Goal: Transaction & Acquisition: Purchase product/service

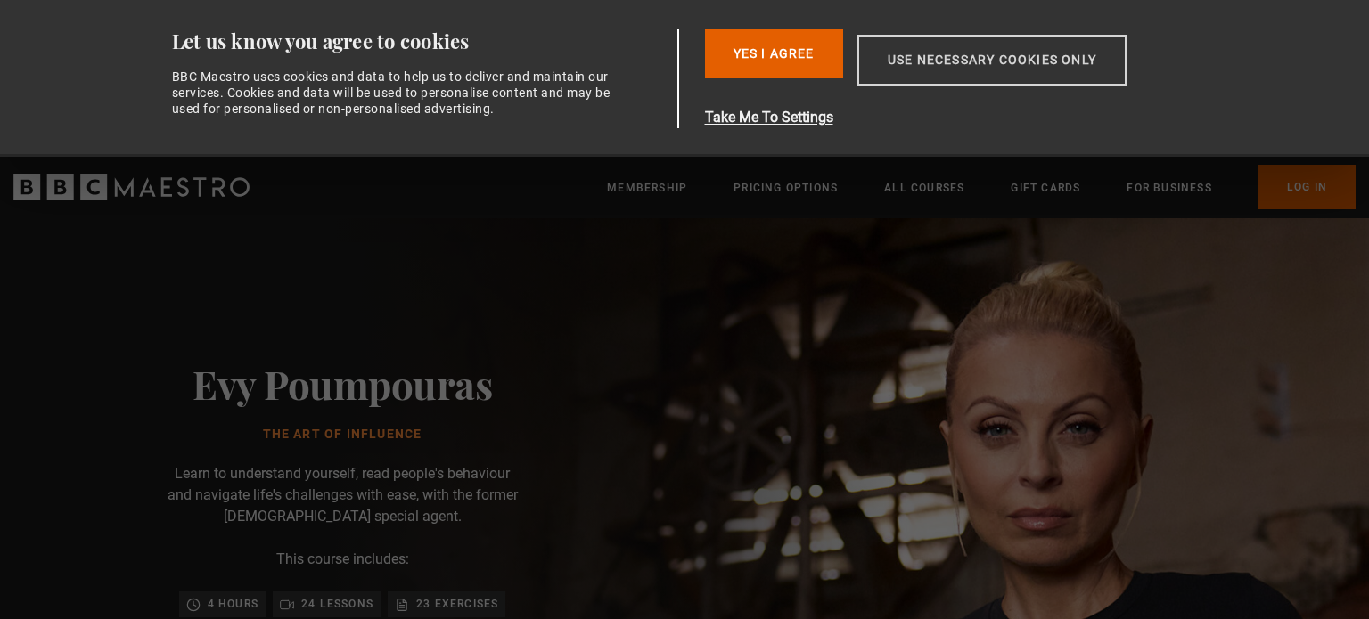
click at [998, 56] on button "Use necessary cookies only" at bounding box center [991, 60] width 269 height 51
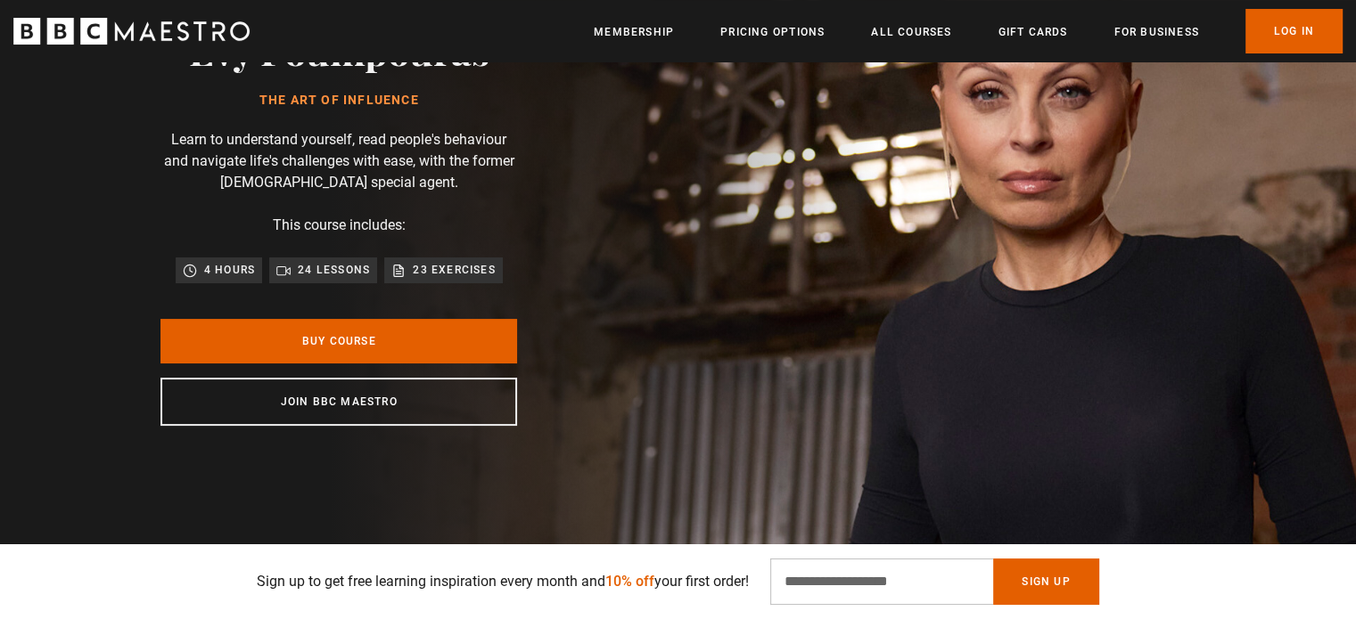
scroll to position [0, 467]
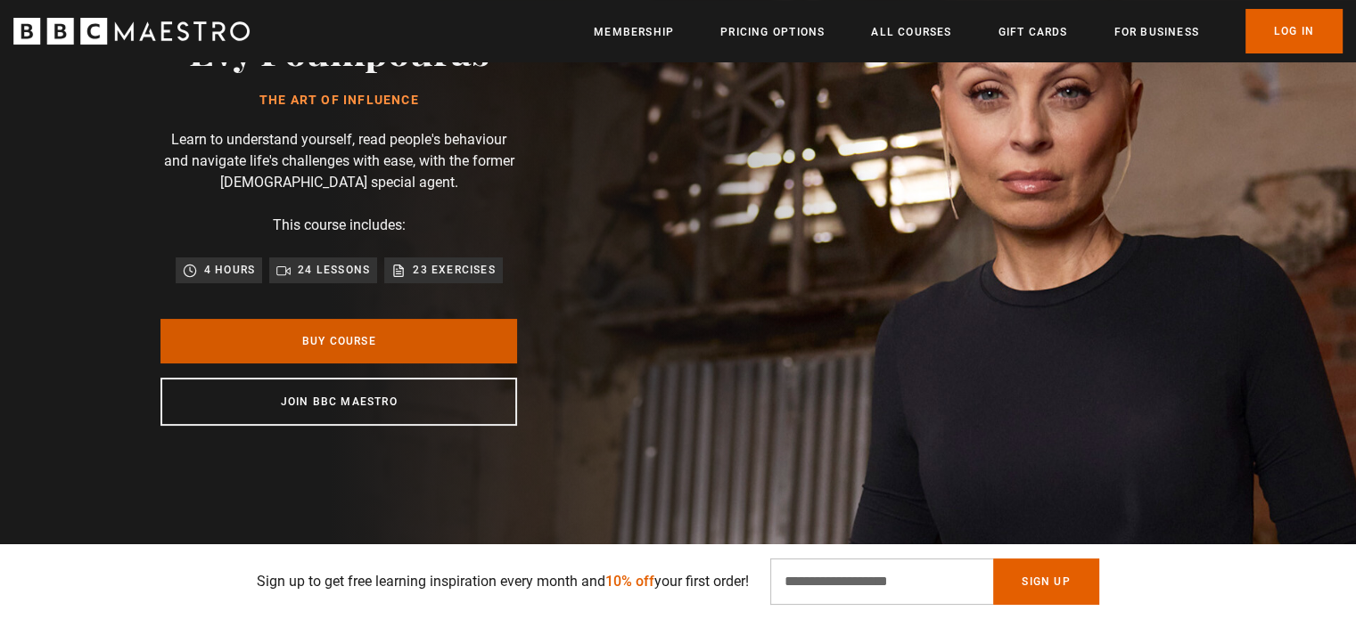
click at [348, 347] on link "Buy Course" at bounding box center [338, 341] width 356 height 45
